Goal: Check status: Check status

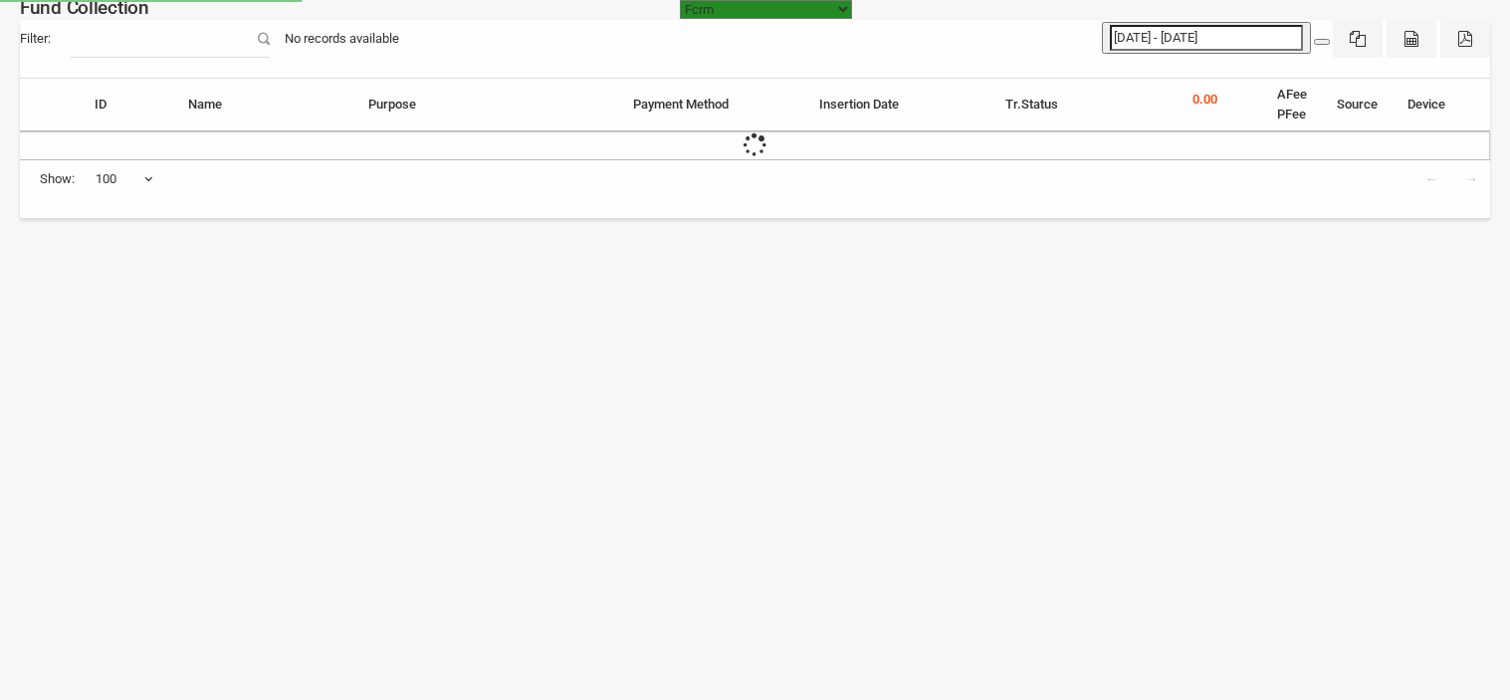
select select "[URL][DOMAIN_NAME]"
select select "100"
type input "[DATE] - [DATE]"
select select "[URL][DOMAIN_NAME]"
select select "100"
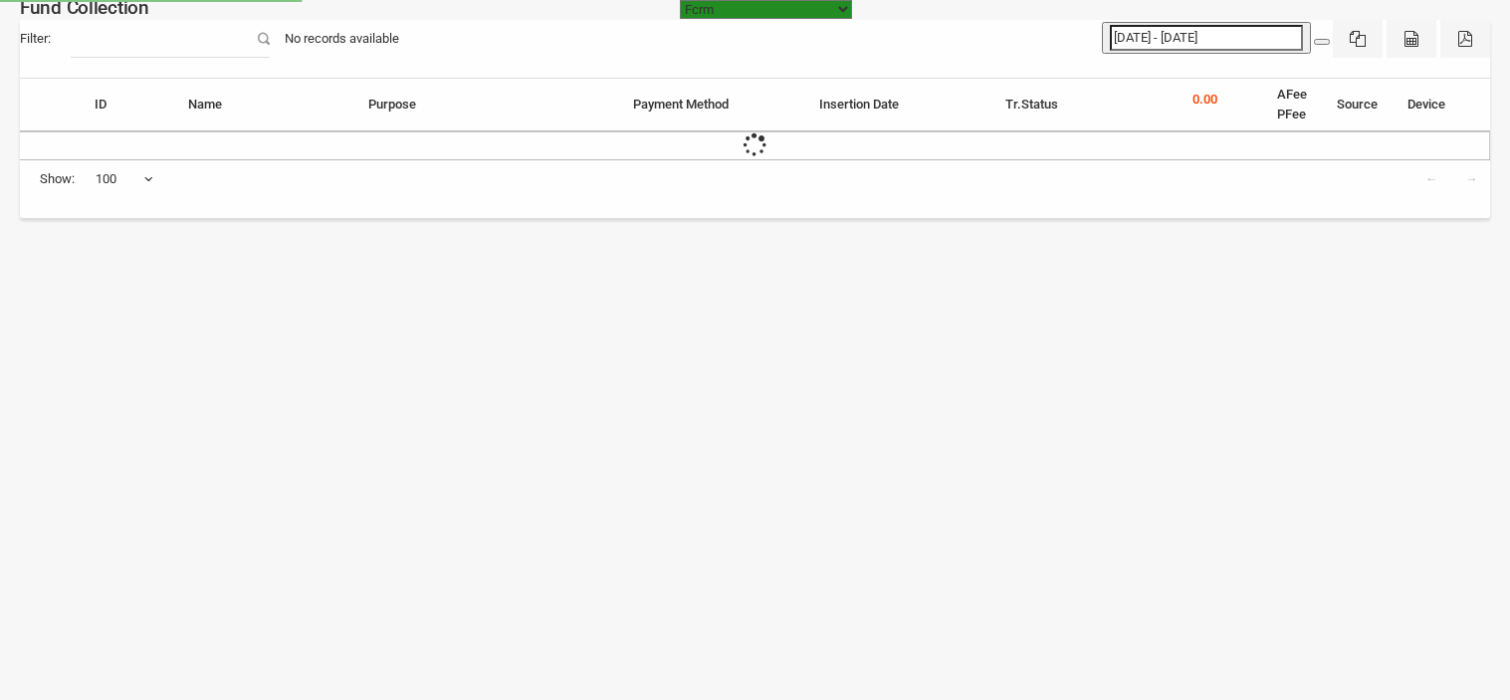
select select "[URL][DOMAIN_NAME]"
select select "100"
